Goal: Information Seeking & Learning: Learn about a topic

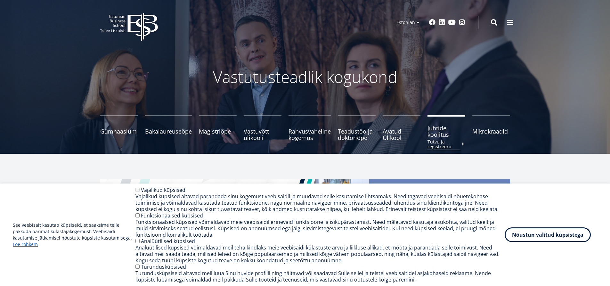
click at [437, 131] on span "Juhtide koolitus Tutvu ja registreeru" at bounding box center [446, 131] width 38 height 13
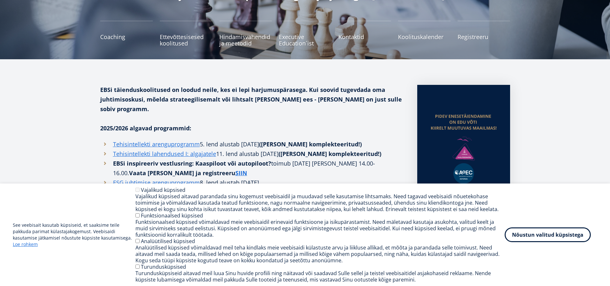
scroll to position [96, 0]
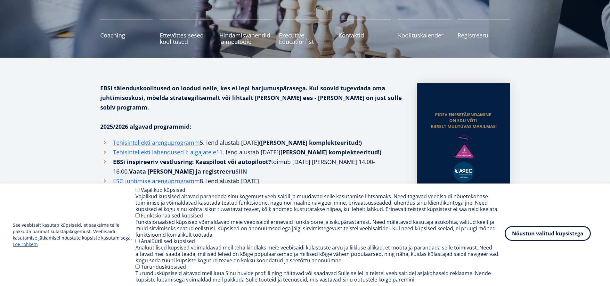
click at [526, 233] on button "Nõustun valitud küpsistega" at bounding box center [548, 233] width 86 height 15
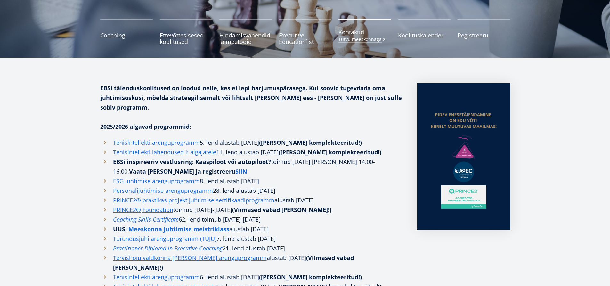
click at [349, 30] on span "Kontaktid Tutvu meeskonnaga" at bounding box center [364, 32] width 53 height 6
